Goal: Transaction & Acquisition: Obtain resource

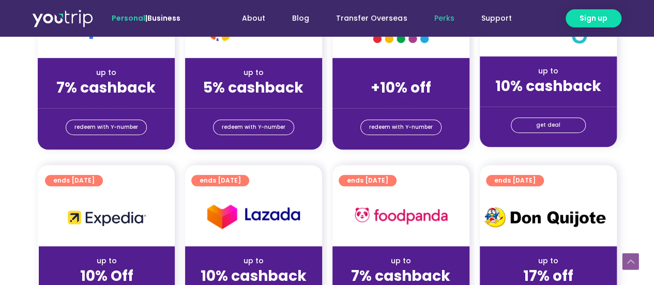
scroll to position [310, 0]
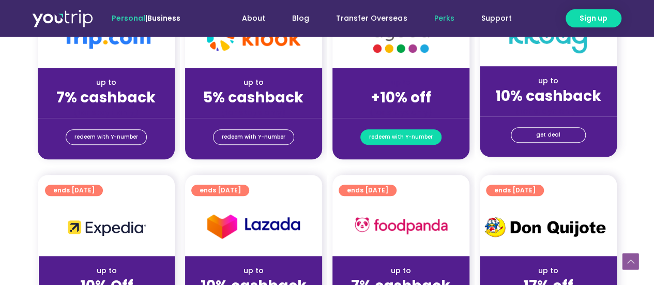
click at [398, 135] on span "redeem with Y-number" at bounding box center [401, 137] width 64 height 14
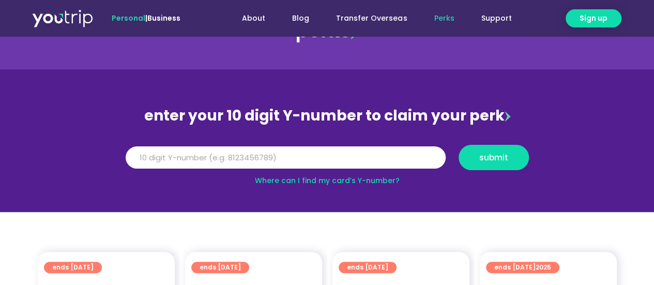
scroll to position [42, 0]
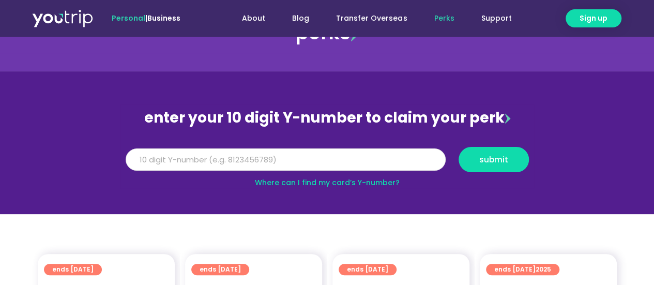
click at [359, 157] on input "Y Number" at bounding box center [286, 159] width 320 height 23
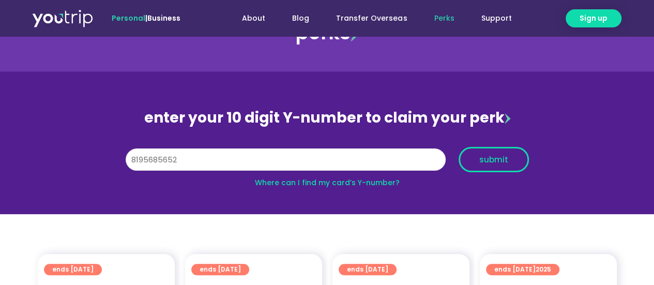
type input "8195685652"
click at [501, 160] on span "submit" at bounding box center [494, 160] width 29 height 8
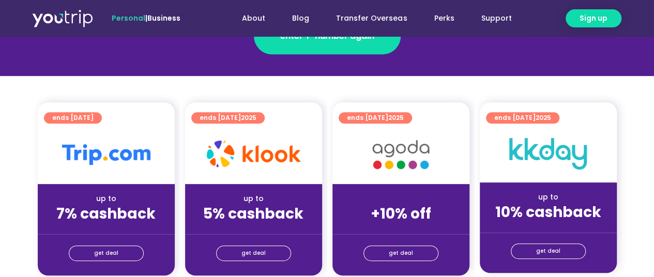
scroll to position [207, 0]
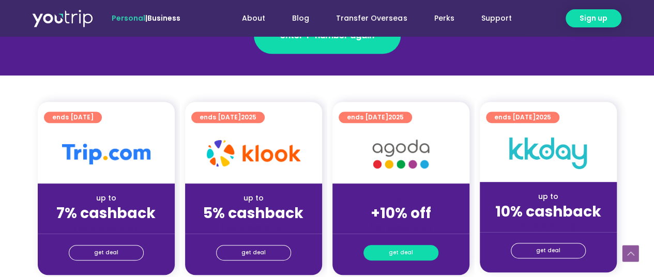
click at [403, 251] on span "get deal" at bounding box center [401, 253] width 24 height 14
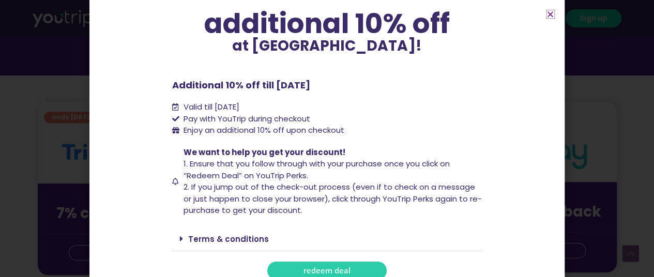
scroll to position [95, 0]
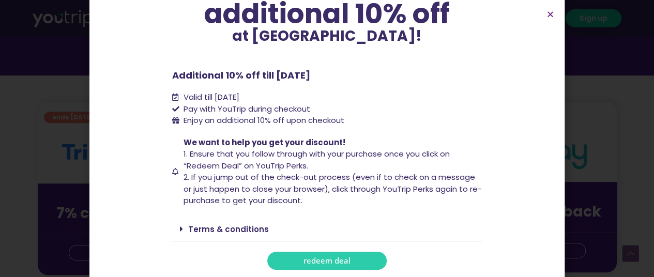
click at [336, 257] on span "redeem deal" at bounding box center [327, 261] width 47 height 8
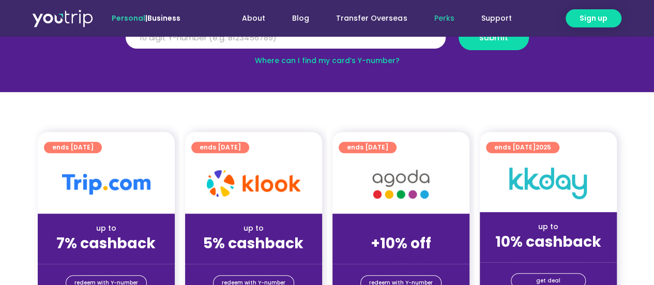
scroll to position [155, 0]
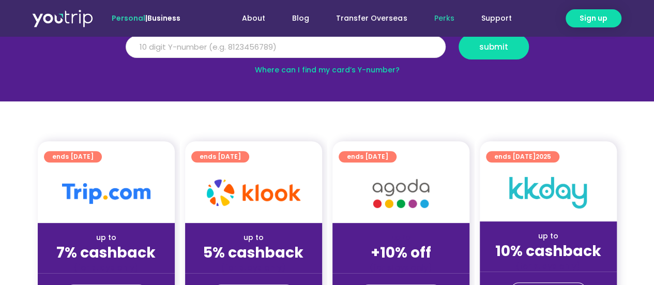
click at [188, 49] on input "Y Number" at bounding box center [286, 47] width 320 height 23
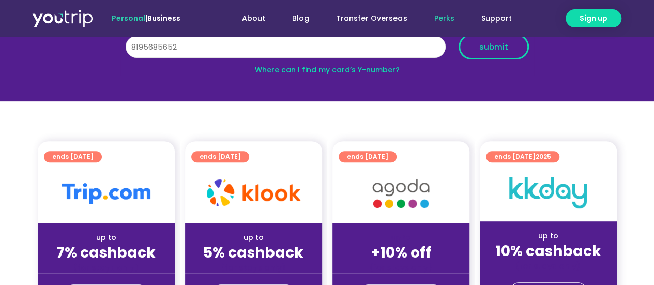
type input "8195685652"
click at [503, 51] on span "submit" at bounding box center [494, 47] width 29 height 8
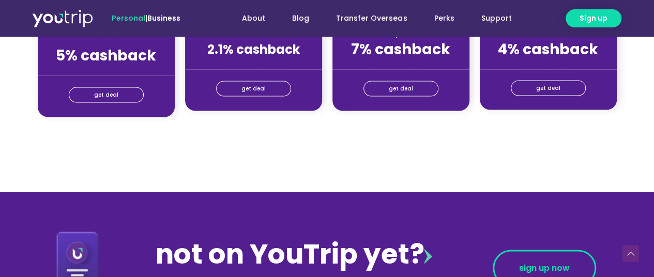
scroll to position [931, 0]
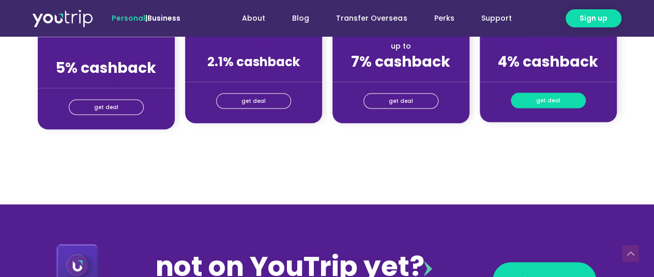
click at [546, 101] on span "get deal" at bounding box center [549, 100] width 24 height 14
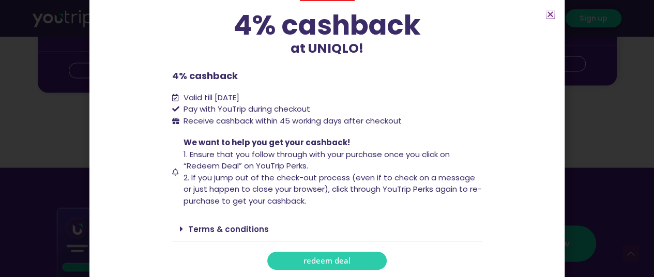
scroll to position [983, 0]
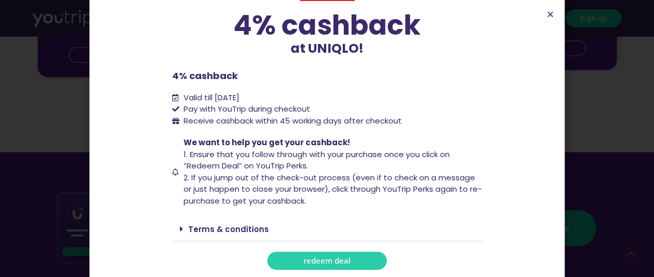
click at [546, 14] on section "4% cashback at UNIQLO! 4% cashback at UNIQLO! 4% cashback Valid till 31 Decembe…" at bounding box center [327, 109] width 475 height 354
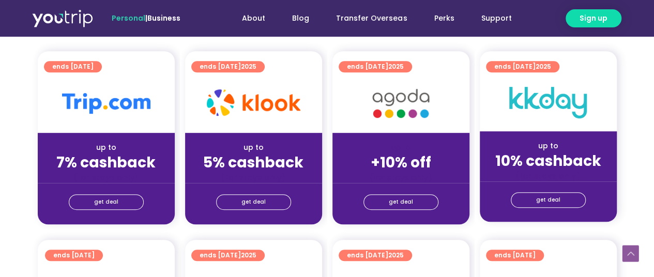
scroll to position [259, 0]
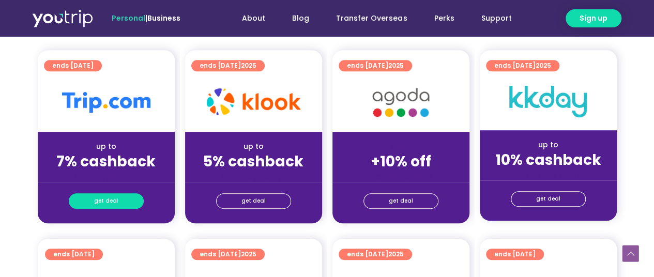
click at [107, 202] on span "get deal" at bounding box center [106, 201] width 24 height 14
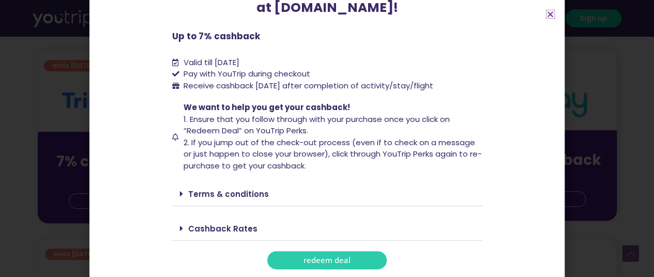
scroll to position [310, 0]
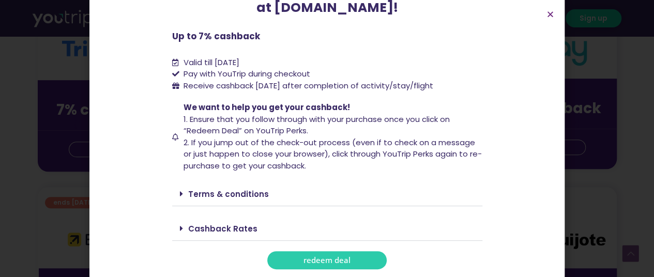
click at [213, 224] on link "Cashback Rates" at bounding box center [222, 229] width 69 height 11
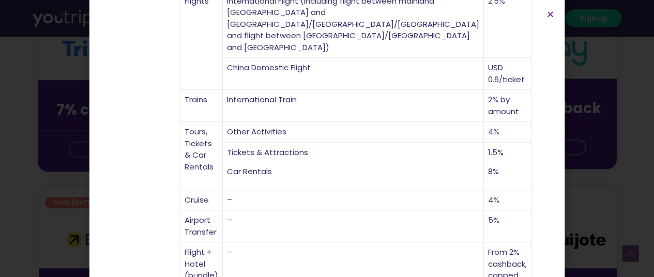
scroll to position [455, 0]
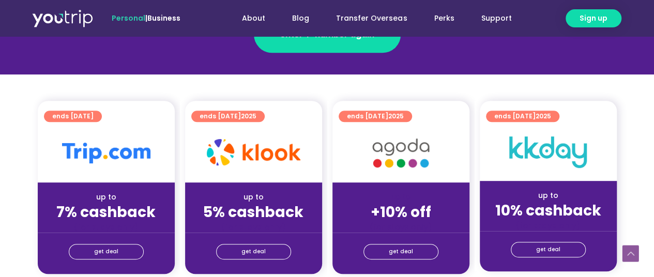
scroll to position [259, 0]
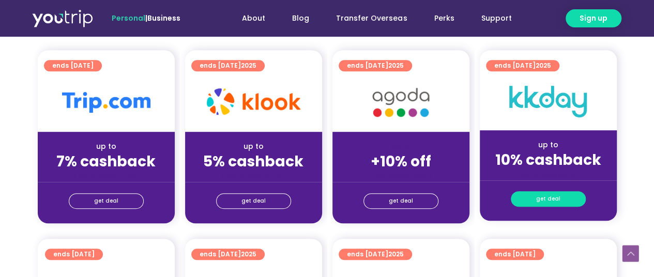
click at [543, 197] on span "get deal" at bounding box center [549, 199] width 24 height 14
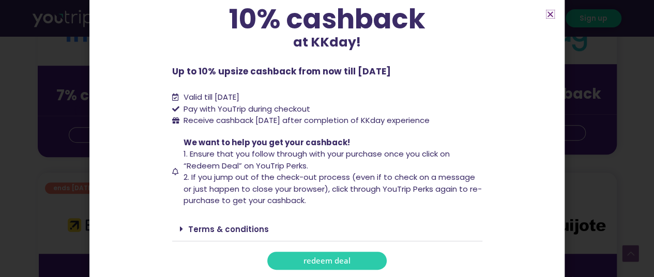
scroll to position [362, 0]
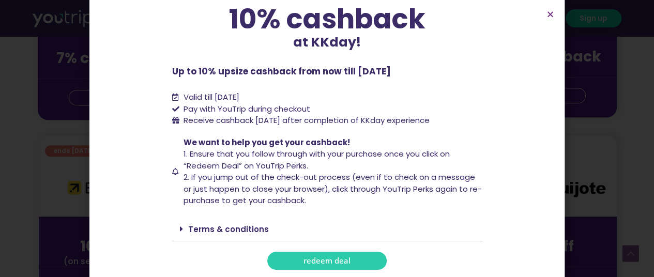
click at [318, 257] on span "redeem deal" at bounding box center [327, 261] width 47 height 8
